Goal: Complete application form

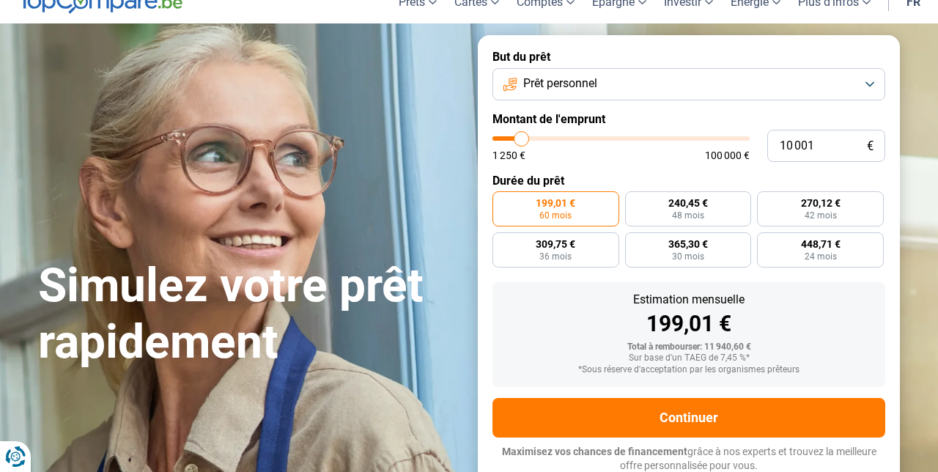
scroll to position [76, 0]
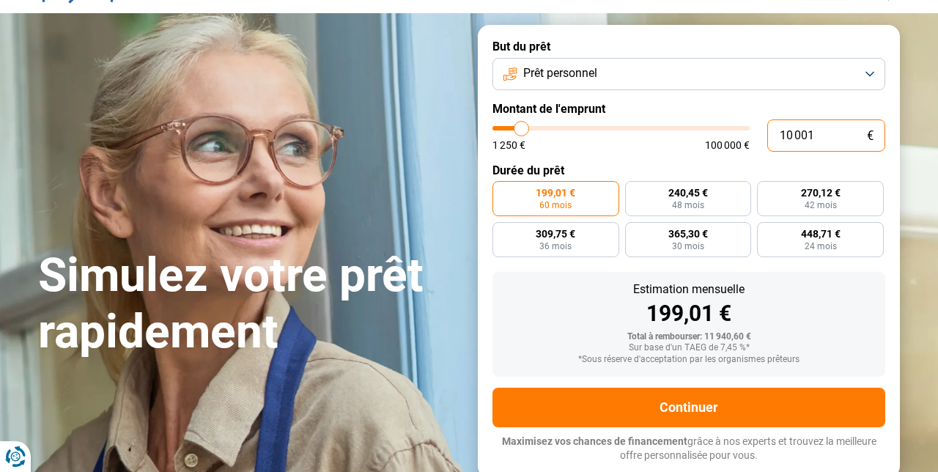
click at [834, 139] on input "10 001" at bounding box center [826, 135] width 118 height 32
type input "1 000"
type input "1250"
type input "100"
type input "1250"
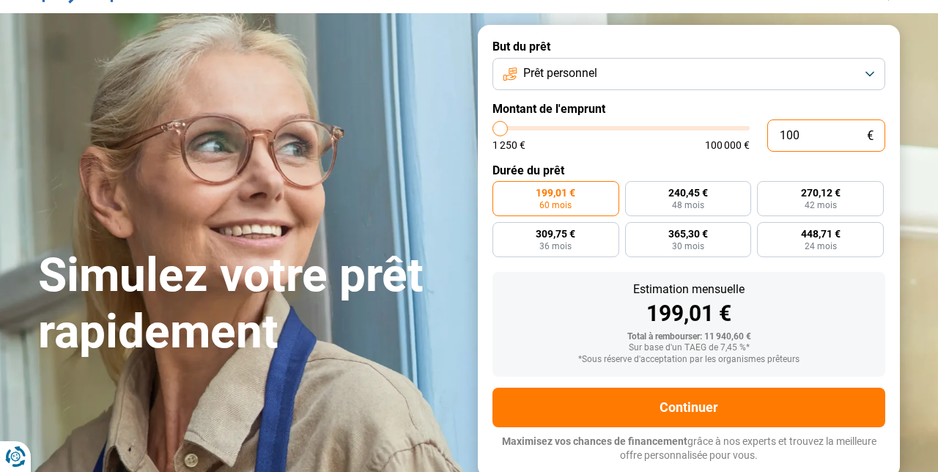
type input "10"
type input "1250"
type input "1"
type input "1250"
type input "0"
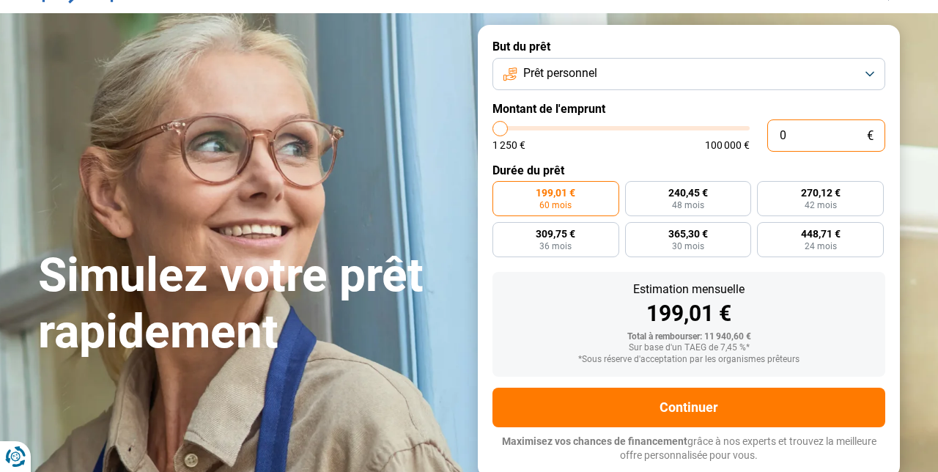
type input "1250"
type input "5"
type input "1250"
type input "52"
type input "1250"
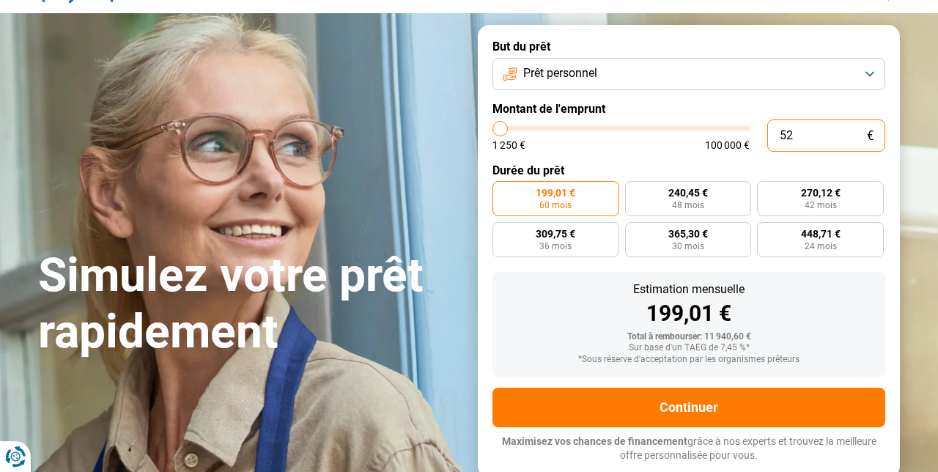
type input "520"
type input "1250"
type input "5 200"
type input "5250"
type input "52 000"
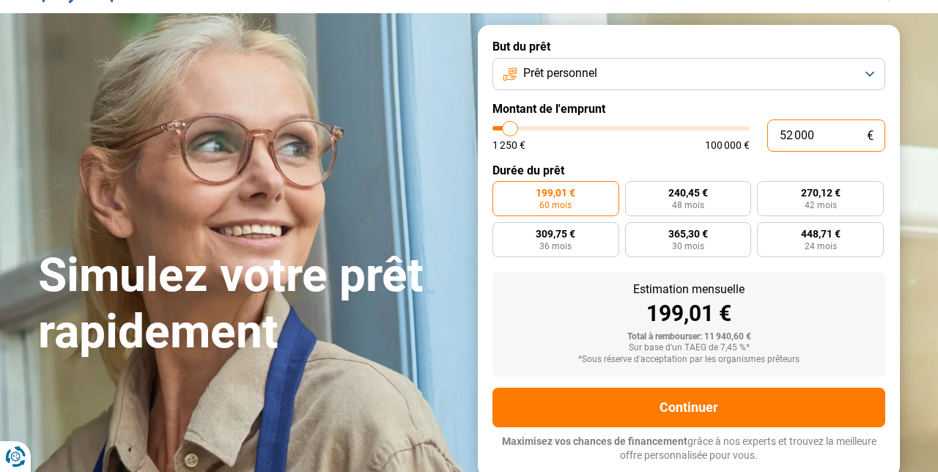
type input "52000"
radio input "false"
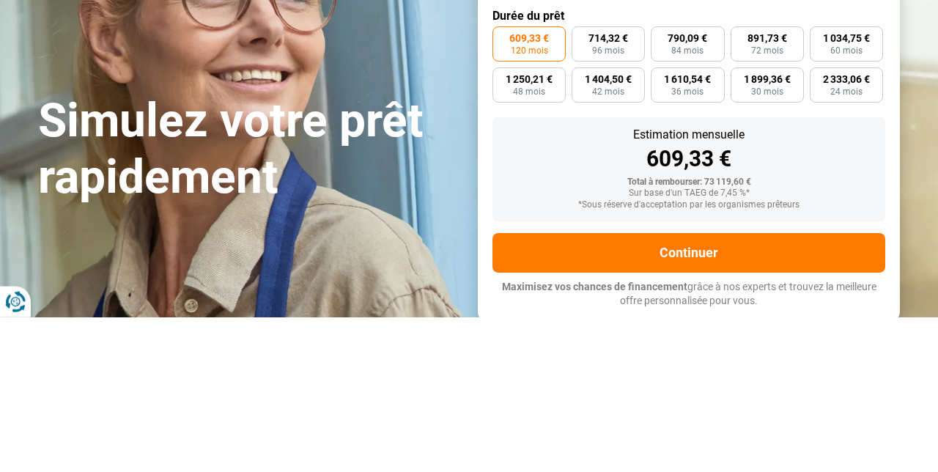
type input "52 000"
click at [854, 202] on span "60 mois" at bounding box center [846, 205] width 32 height 9
click at [819, 191] on input "1 034,75 € 60 mois" at bounding box center [815, 186] width 10 height 10
radio input "true"
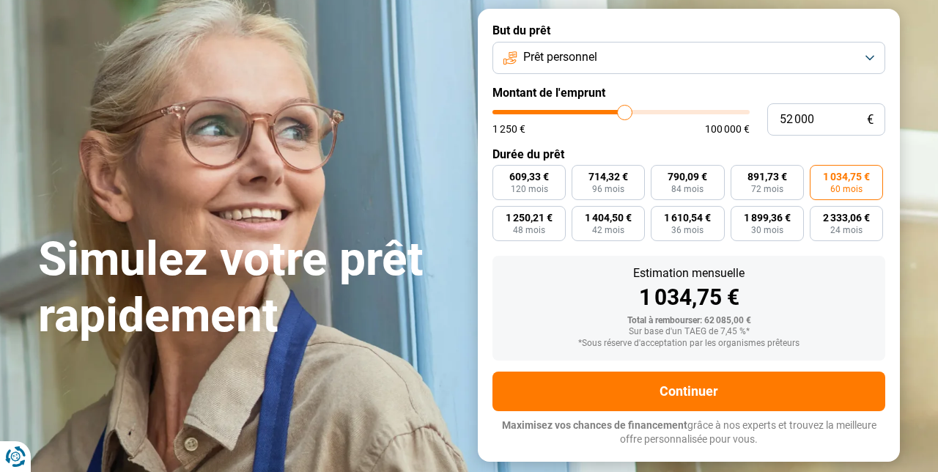
scroll to position [93, 0]
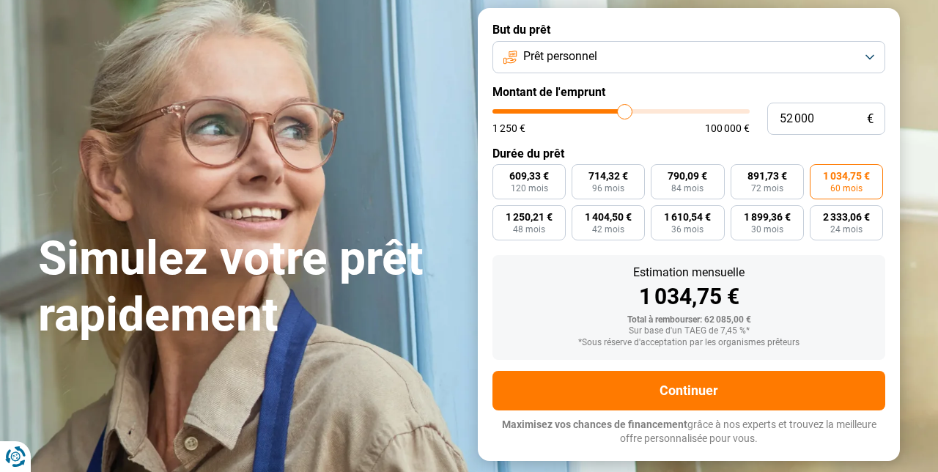
click at [872, 61] on button "Prêt personnel" at bounding box center [688, 57] width 393 height 32
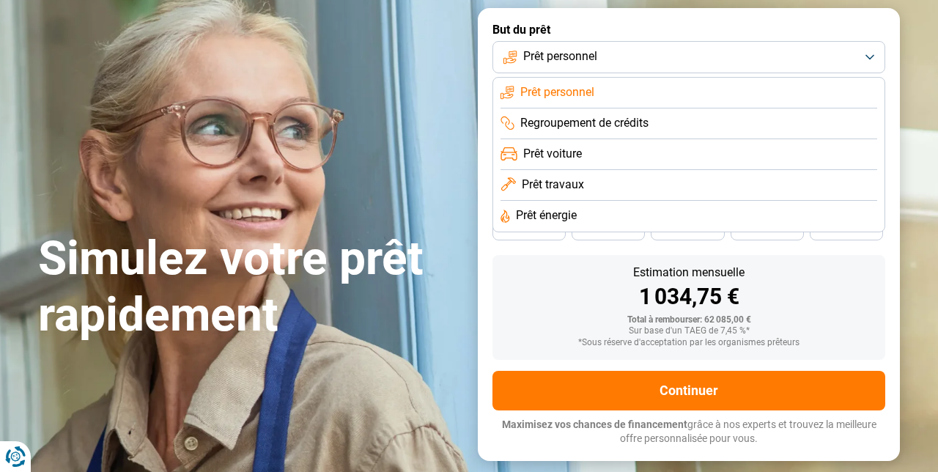
click at [663, 153] on li "Prêt voiture" at bounding box center [689, 154] width 377 height 31
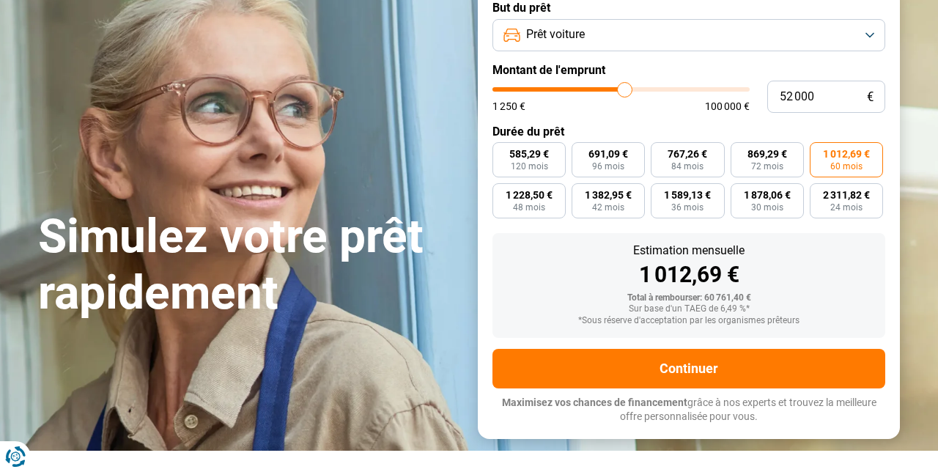
scroll to position [113, 0]
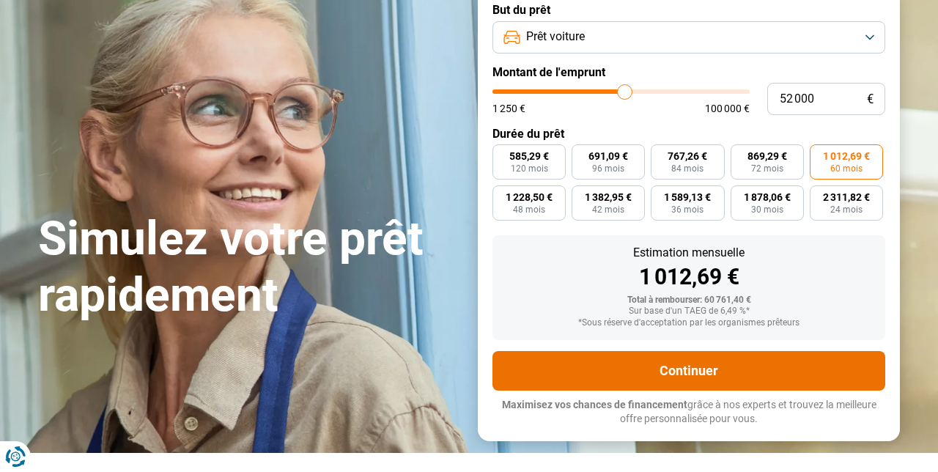
click at [809, 355] on button "Continuer" at bounding box center [688, 371] width 393 height 40
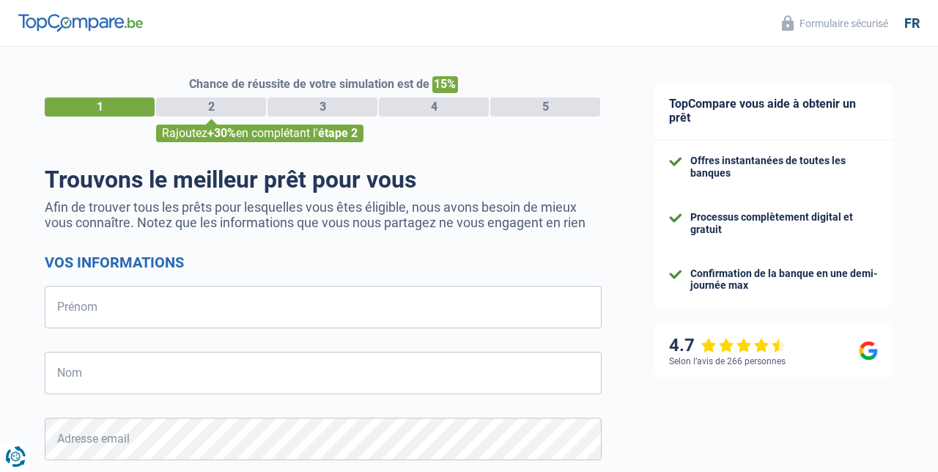
select select "32"
